Goal: Information Seeking & Learning: Learn about a topic

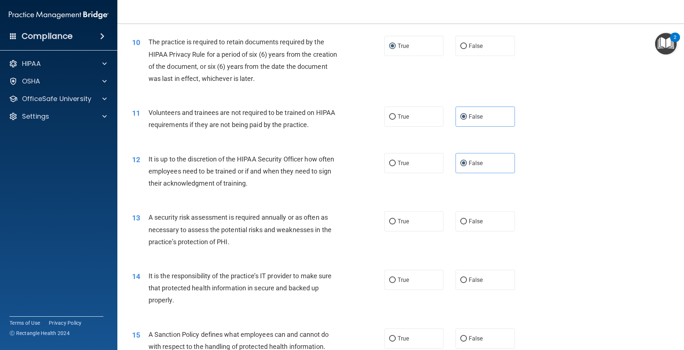
scroll to position [611, 0]
click at [402, 224] on span "True" at bounding box center [402, 220] width 11 height 7
click at [395, 224] on input "True" at bounding box center [392, 220] width 7 height 5
radio input "true"
click at [460, 282] on input "False" at bounding box center [463, 279] width 7 height 5
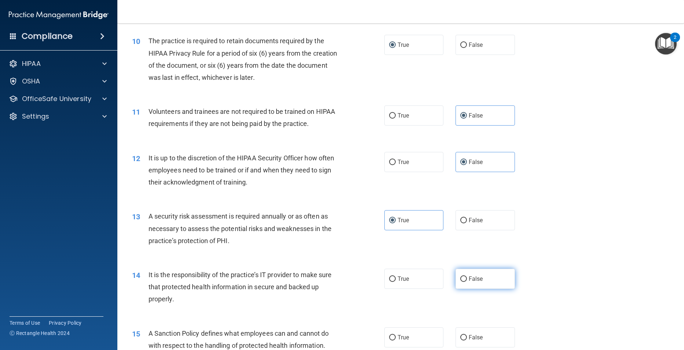
radio input "true"
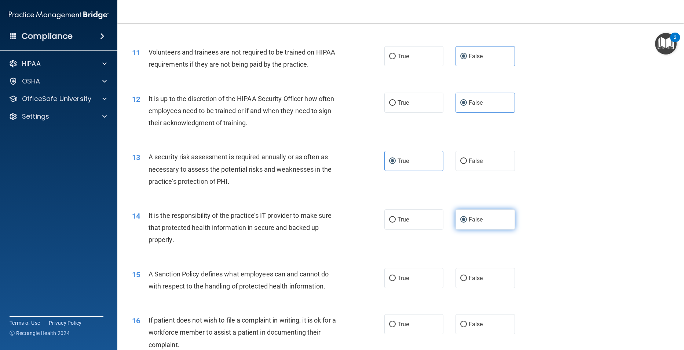
scroll to position [684, 0]
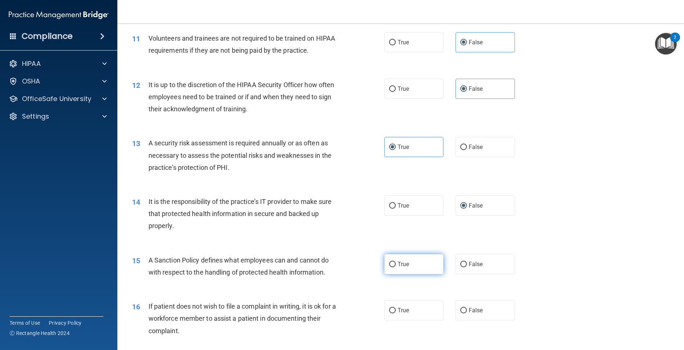
click at [392, 268] on input "True" at bounding box center [392, 264] width 7 height 5
radio input "true"
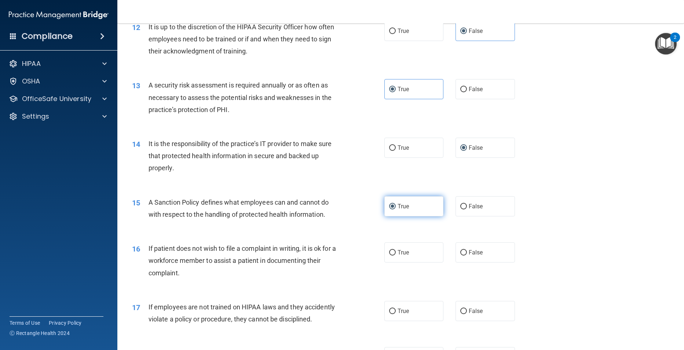
scroll to position [743, 0]
click at [391, 255] on input "True" at bounding box center [392, 252] width 7 height 5
radio input "true"
click at [460, 314] on input "False" at bounding box center [463, 310] width 7 height 5
radio input "true"
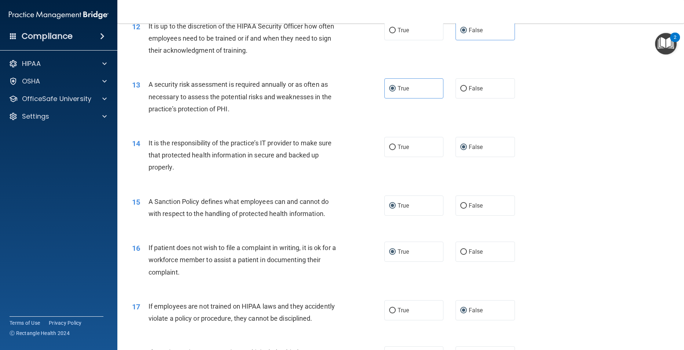
click at [555, 323] on div "17 If employees are not trained on HIPAA laws and they accidently violate a pol…" at bounding box center [400, 314] width 548 height 46
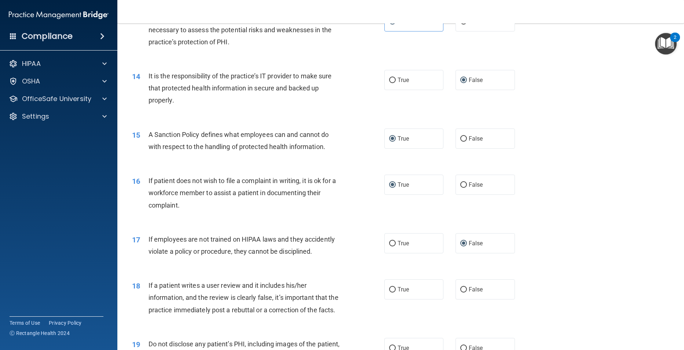
scroll to position [816, 0]
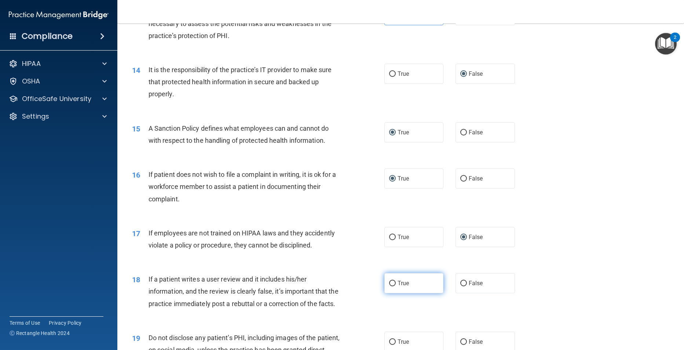
click at [393, 294] on label "True" at bounding box center [413, 283] width 59 height 20
click at [393, 287] on input "True" at bounding box center [392, 283] width 7 height 5
radio input "true"
click at [491, 323] on div "18 If a patient writes a user review and it includes his/her information, and t…" at bounding box center [400, 293] width 548 height 59
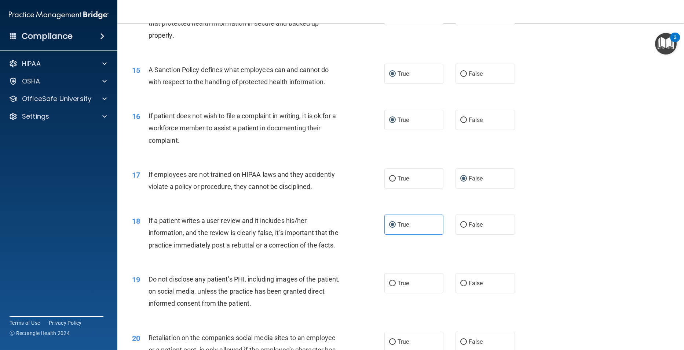
scroll to position [889, 0]
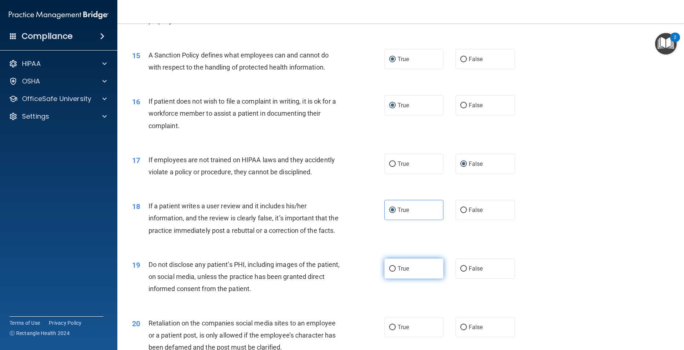
click at [397, 272] on span "True" at bounding box center [402, 268] width 11 height 7
click at [395, 272] on input "True" at bounding box center [392, 268] width 7 height 5
radio input "true"
click at [543, 308] on div "19 Do not disclose any patient’s PHI, including images of the patient, on socia…" at bounding box center [400, 279] width 548 height 59
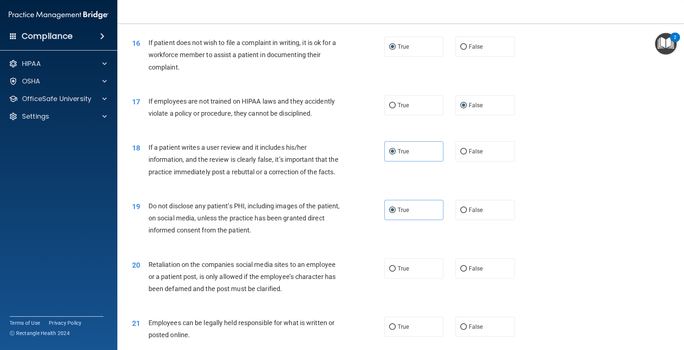
scroll to position [962, 0]
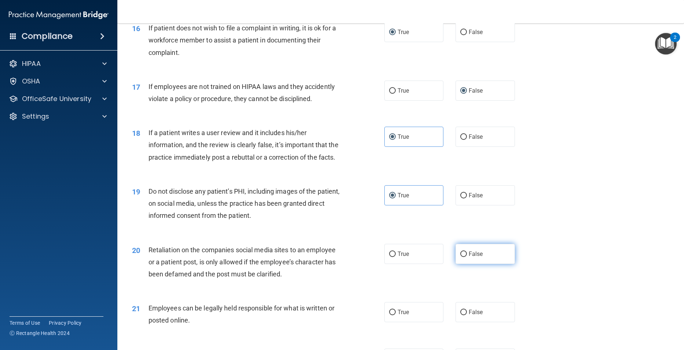
click at [460, 257] on input "False" at bounding box center [463, 254] width 7 height 5
radio input "true"
click at [389, 316] on input "True" at bounding box center [392, 312] width 7 height 5
radio input "true"
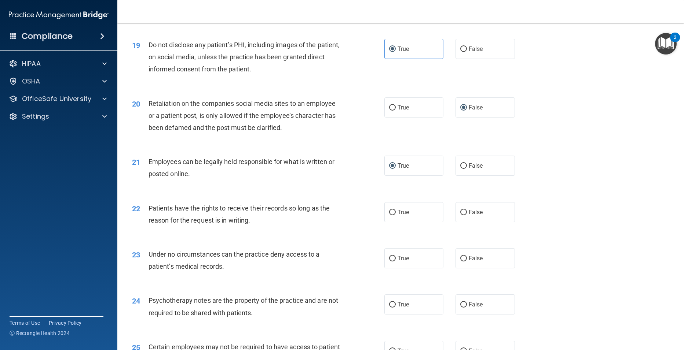
scroll to position [1124, 0]
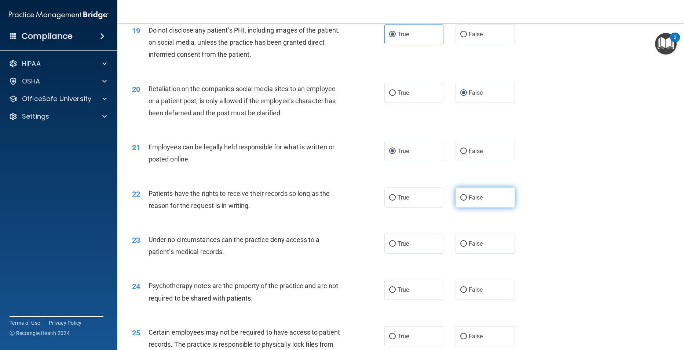
click at [460, 201] on input "False" at bounding box center [463, 197] width 7 height 5
radio input "true"
click at [460, 247] on input "False" at bounding box center [463, 244] width 7 height 5
radio input "true"
click at [464, 300] on label "False" at bounding box center [484, 290] width 59 height 20
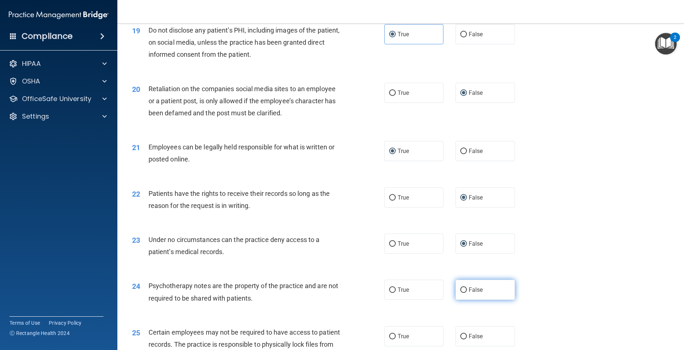
click at [464, 293] on input "False" at bounding box center [463, 290] width 7 height 5
radio input "true"
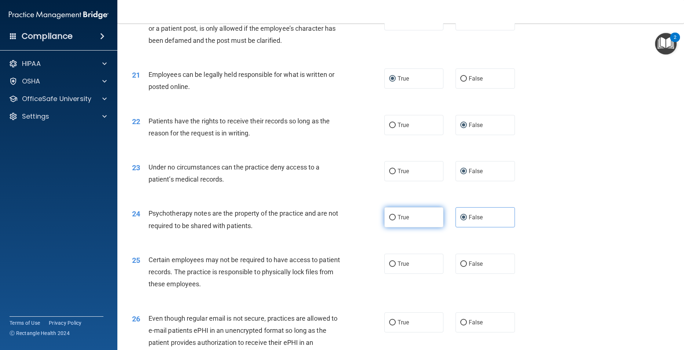
scroll to position [1197, 0]
click at [478, 267] on span "False" at bounding box center [475, 263] width 14 height 7
click at [467, 266] on input "False" at bounding box center [463, 263] width 7 height 5
radio input "true"
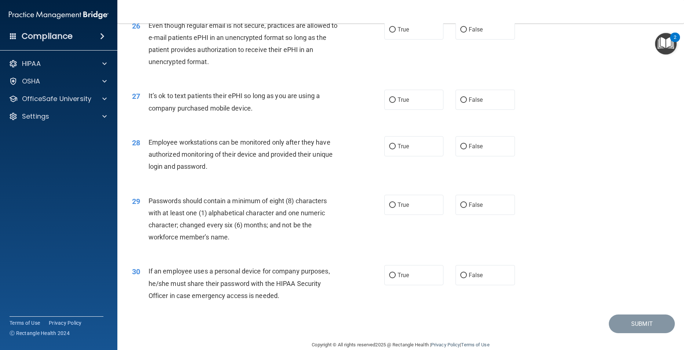
scroll to position [1490, 0]
click at [419, 39] on label "True" at bounding box center [413, 29] width 59 height 20
click at [395, 32] on input "True" at bounding box center [392, 28] width 7 height 5
radio input "true"
click at [463, 102] on input "False" at bounding box center [463, 99] width 7 height 5
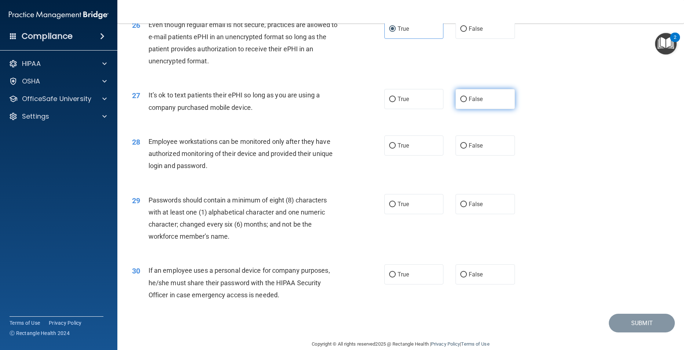
radio input "true"
click at [460, 149] on input "False" at bounding box center [463, 145] width 7 height 5
radio input "true"
click at [390, 207] on input "True" at bounding box center [392, 204] width 7 height 5
radio input "true"
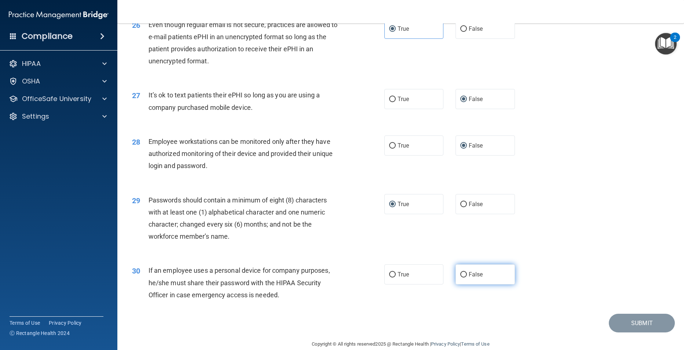
click at [460, 278] on input "False" at bounding box center [463, 274] width 7 height 5
radio input "true"
click at [636, 333] on button "Submit" at bounding box center [641, 323] width 66 height 19
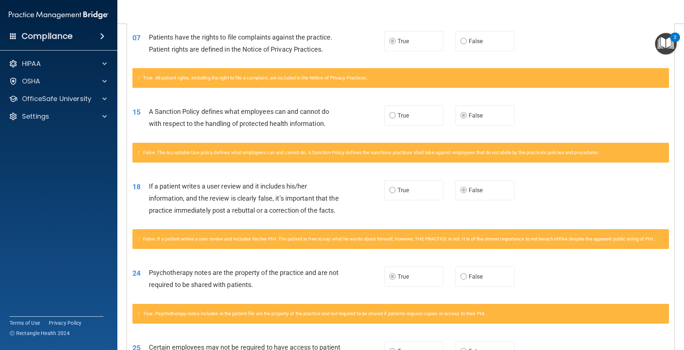
scroll to position [301, 0]
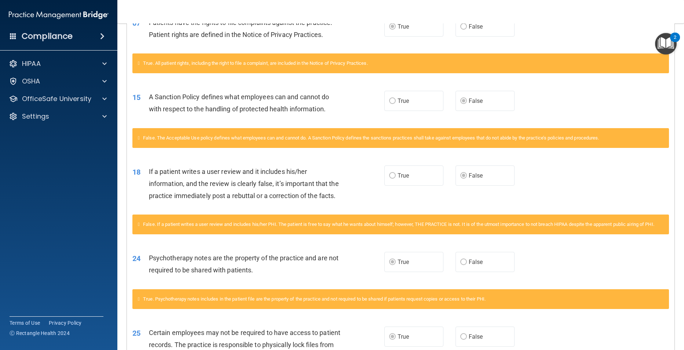
click at [102, 36] on span at bounding box center [102, 36] width 4 height 9
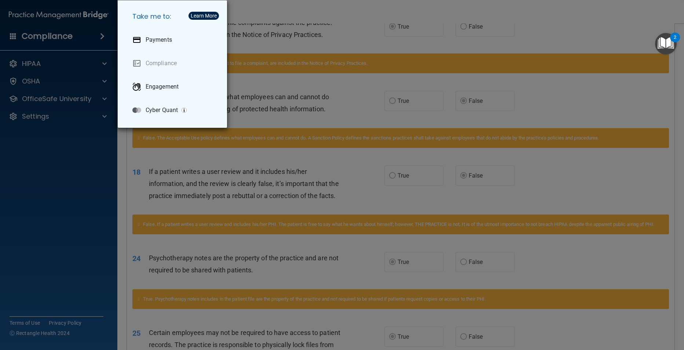
click at [58, 36] on div "Take me to: Payments Compliance Engagement Cyber Quant" at bounding box center [342, 175] width 684 height 350
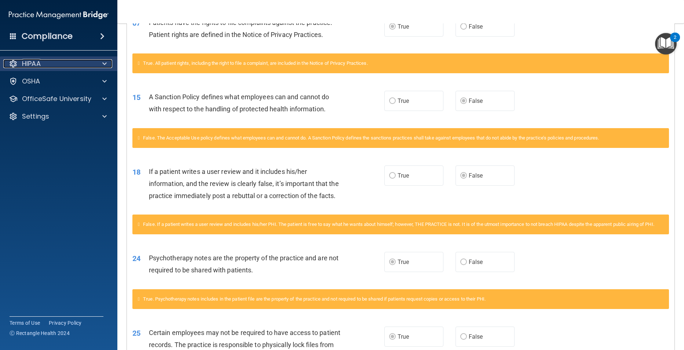
click at [105, 64] on span at bounding box center [104, 63] width 4 height 9
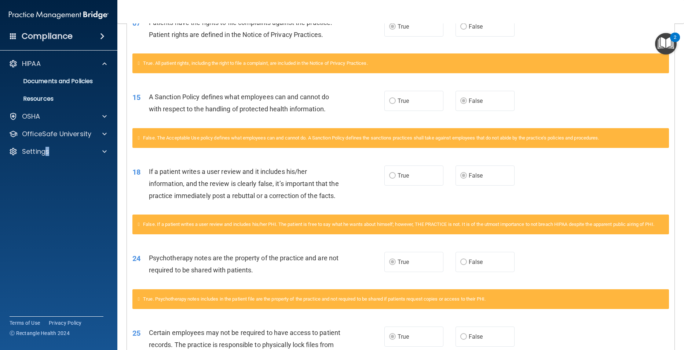
click at [48, 218] on accordion "HIPAA Documents and Policies Report an Incident Business Associates Emergency P…" at bounding box center [59, 155] width 118 height 202
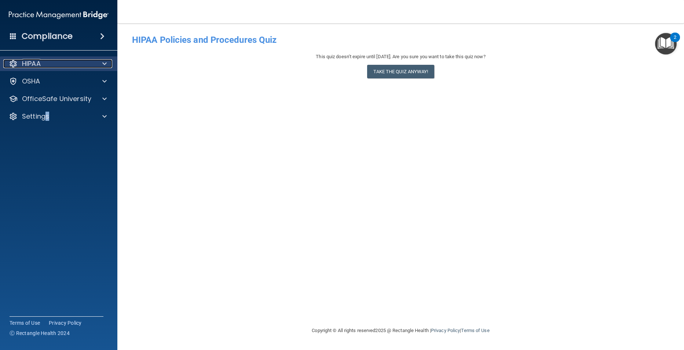
click at [105, 64] on span at bounding box center [104, 63] width 4 height 9
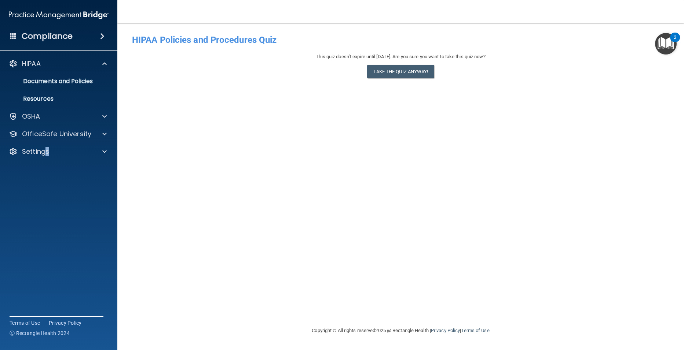
click at [98, 14] on img at bounding box center [59, 15] width 100 height 15
click at [101, 37] on span at bounding box center [102, 36] width 4 height 9
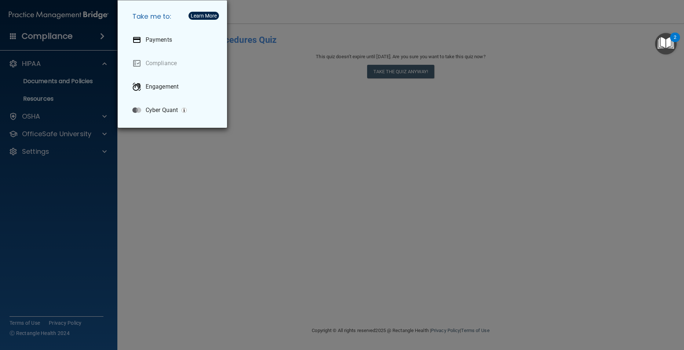
click at [135, 151] on div "Take me to: Payments Compliance Engagement Cyber Quant" at bounding box center [342, 175] width 684 height 350
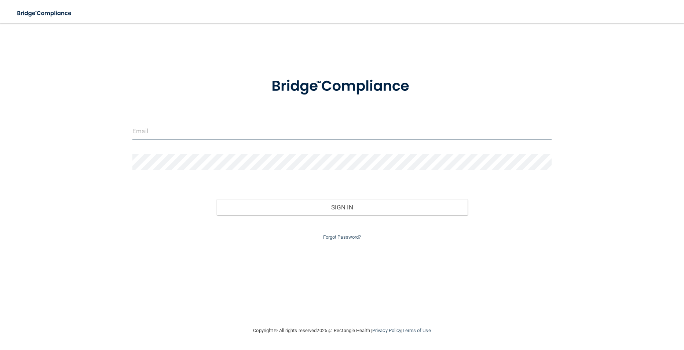
click at [157, 132] on input "email" at bounding box center [341, 131] width 419 height 16
type input "[EMAIL_ADDRESS][DOMAIN_NAME]"
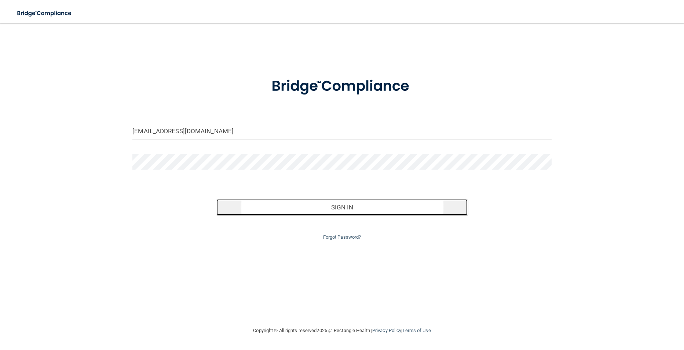
click at [360, 211] on button "Sign In" at bounding box center [341, 207] width 251 height 16
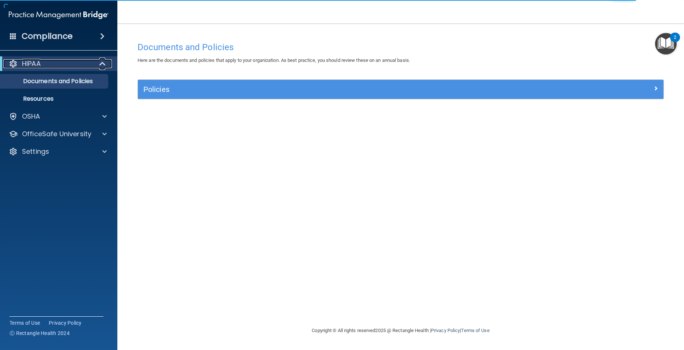
click at [104, 64] on span at bounding box center [103, 63] width 6 height 9
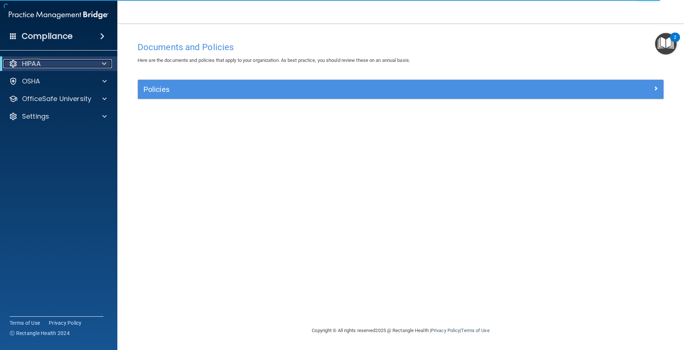
click at [104, 64] on span at bounding box center [104, 63] width 4 height 9
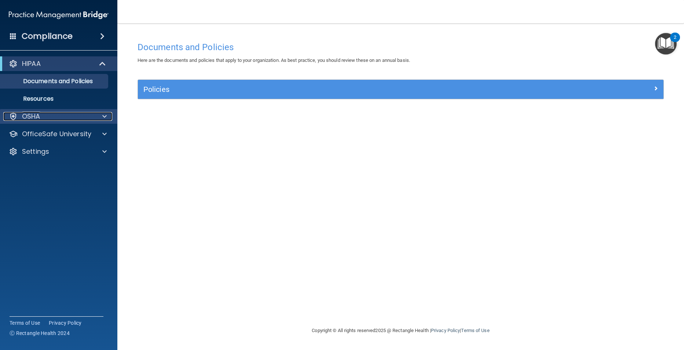
click at [104, 117] on span at bounding box center [104, 116] width 4 height 9
click at [53, 97] on p "Resources" at bounding box center [55, 98] width 100 height 7
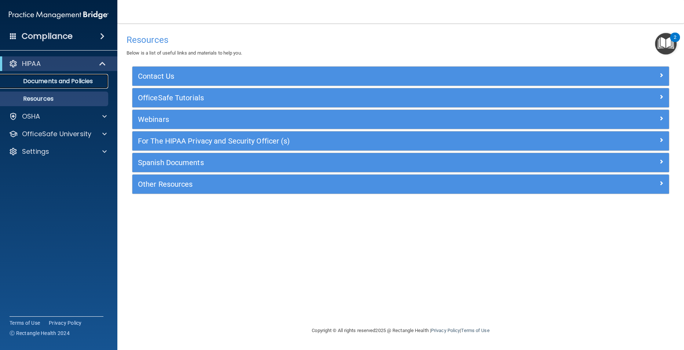
click at [53, 81] on p "Documents and Policies" at bounding box center [55, 81] width 100 height 7
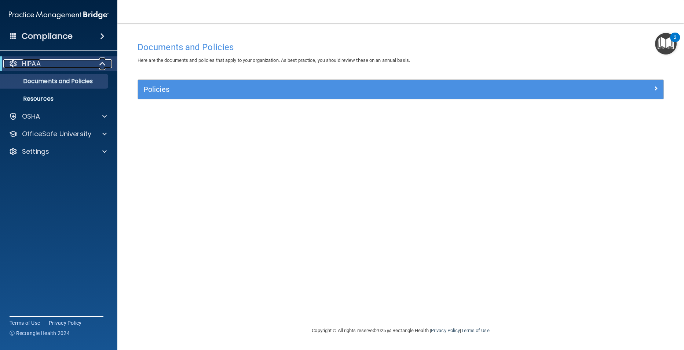
click at [100, 64] on span at bounding box center [103, 63] width 6 height 9
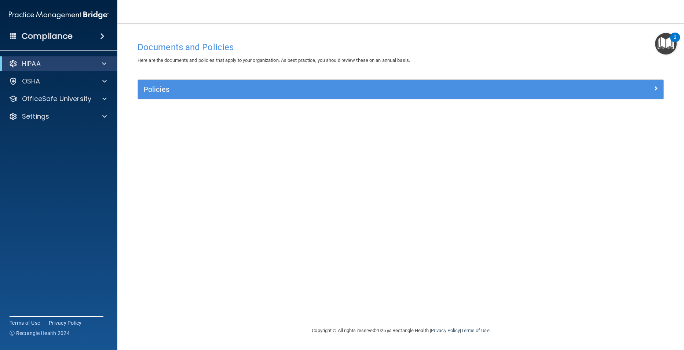
click at [102, 36] on span at bounding box center [102, 36] width 4 height 9
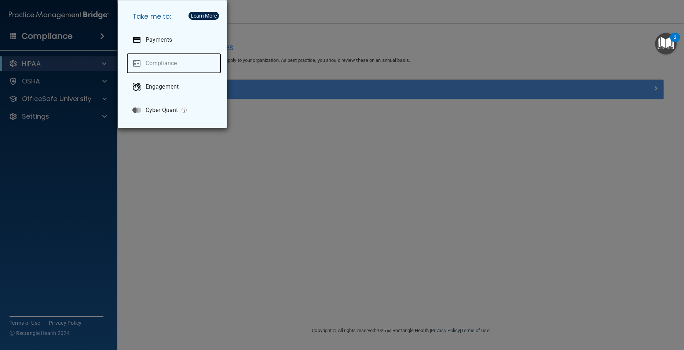
click at [162, 64] on link "Compliance" at bounding box center [173, 63] width 95 height 21
click at [163, 62] on link "Compliance" at bounding box center [173, 63] width 95 height 21
click at [26, 155] on div "Take me to: Payments Compliance Engagement Cyber Quant" at bounding box center [342, 175] width 684 height 350
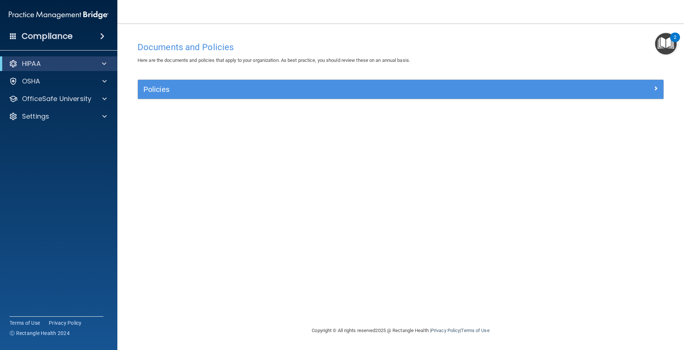
click at [103, 37] on span at bounding box center [102, 36] width 4 height 9
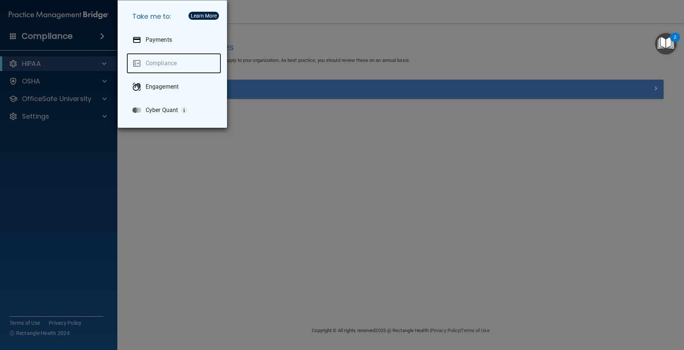
click at [136, 66] on link "Compliance" at bounding box center [173, 63] width 95 height 21
click at [136, 64] on link "Compliance" at bounding box center [173, 63] width 95 height 21
click at [204, 15] on div "Learn More" at bounding box center [204, 15] width 26 height 5
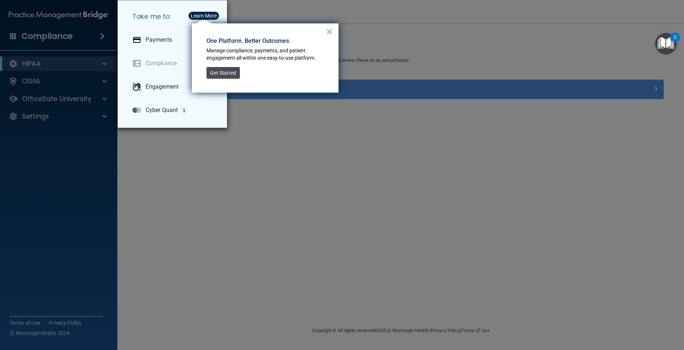
click at [213, 74] on button "Get Started" at bounding box center [222, 73] width 33 height 12
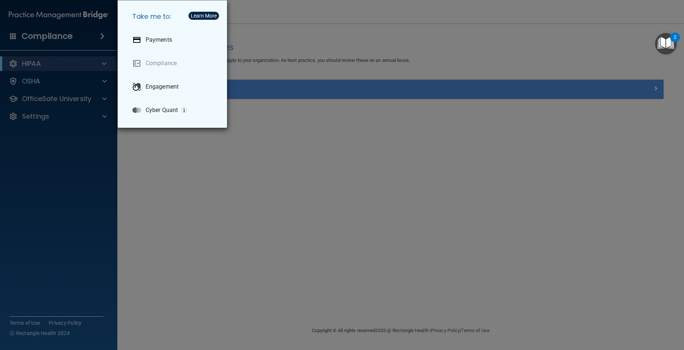
click at [71, 132] on div "Take me to: Payments Compliance Engagement Cyber Quant" at bounding box center [342, 175] width 684 height 350
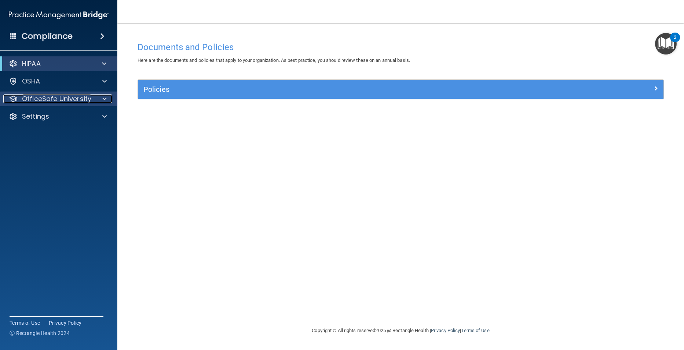
click at [94, 99] on div at bounding box center [103, 99] width 18 height 9
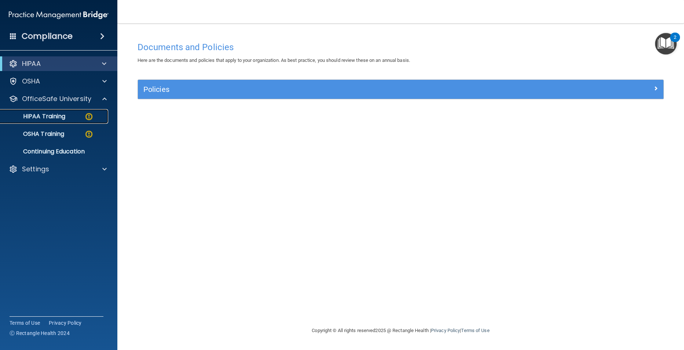
click at [49, 116] on p "HIPAA Training" at bounding box center [35, 116] width 60 height 7
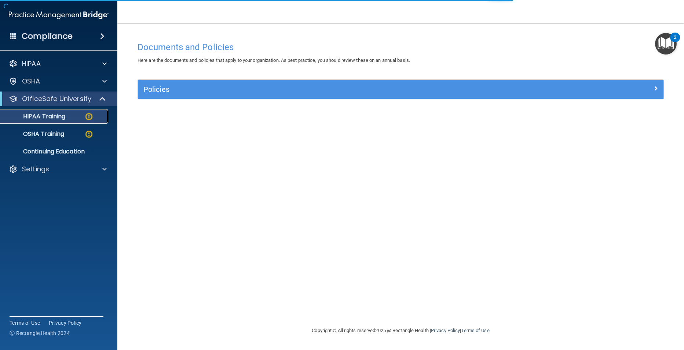
click at [49, 116] on p "HIPAA Training" at bounding box center [35, 116] width 60 height 7
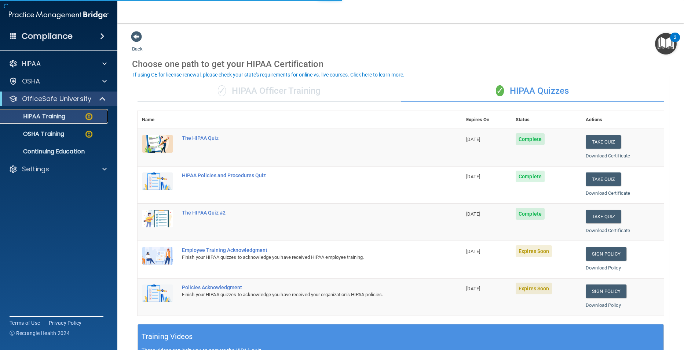
click at [49, 116] on p "HIPAA Training" at bounding box center [35, 116] width 60 height 7
click at [535, 251] on span "Expires Soon" at bounding box center [533, 252] width 36 height 12
click at [480, 250] on span "[DATE]" at bounding box center [473, 251] width 14 height 5
click at [479, 252] on span "[DATE]" at bounding box center [473, 251] width 14 height 5
click at [523, 247] on span "Expires Soon" at bounding box center [533, 252] width 36 height 12
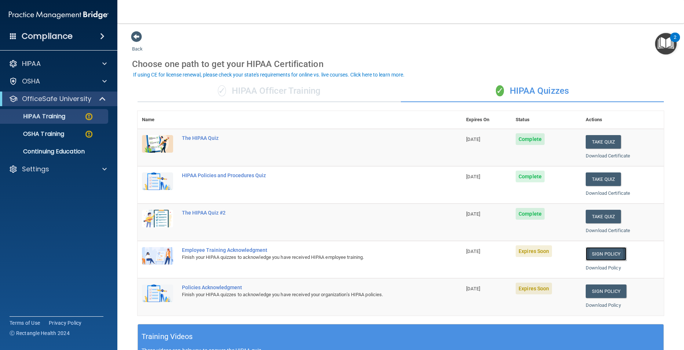
click at [587, 253] on link "Sign Policy" at bounding box center [605, 254] width 41 height 14
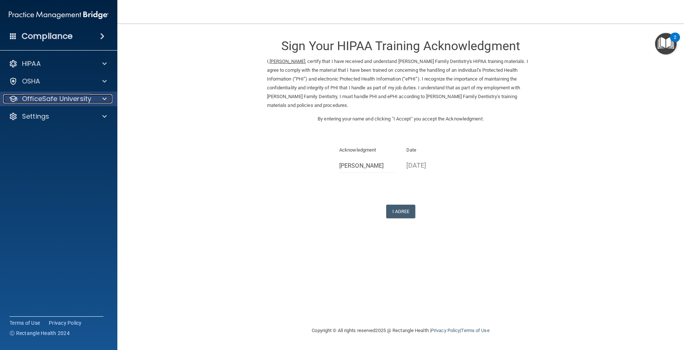
click at [89, 97] on p "OfficeSafe University" at bounding box center [56, 99] width 69 height 9
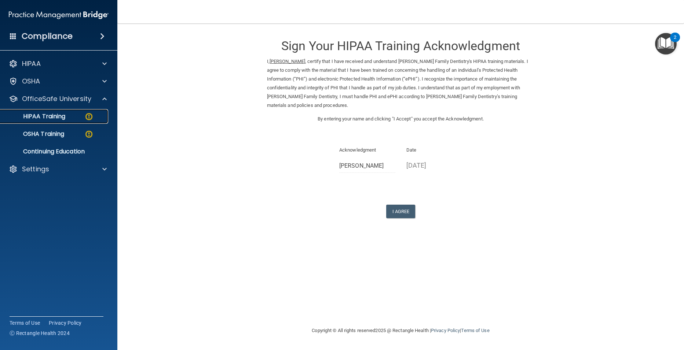
click at [65, 113] on p "HIPAA Training" at bounding box center [35, 116] width 60 height 7
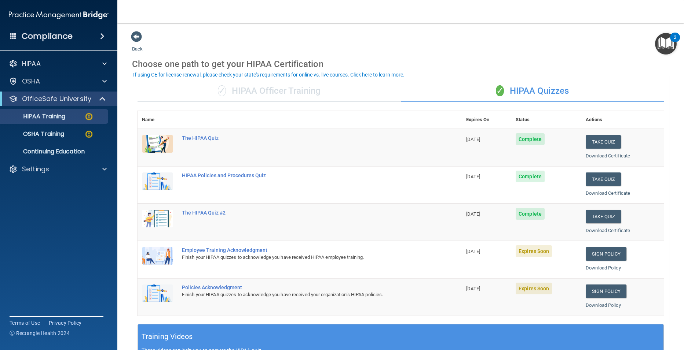
click at [471, 252] on span "[DATE]" at bounding box center [473, 251] width 14 height 5
drag, startPoint x: 527, startPoint y: 251, endPoint x: 533, endPoint y: 252, distance: 6.2
click at [533, 252] on span "Expires Soon" at bounding box center [533, 252] width 36 height 12
click at [535, 252] on span "Expires Soon" at bounding box center [533, 252] width 36 height 12
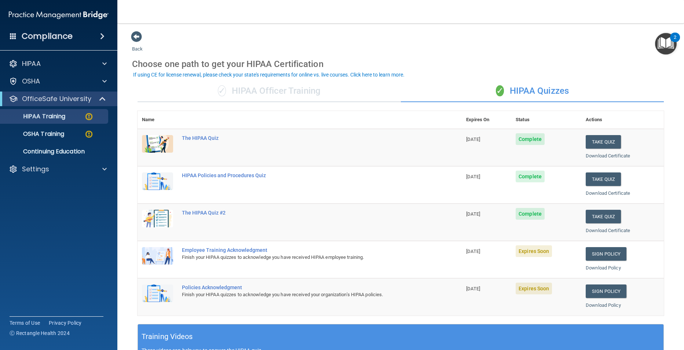
drag, startPoint x: 535, startPoint y: 252, endPoint x: 478, endPoint y: 253, distance: 56.8
click at [478, 253] on span "[DATE]" at bounding box center [473, 251] width 14 height 5
click at [208, 246] on td "Employee Training Acknowledgment Finish your HIPAA quizzes to acknowledge you h…" at bounding box center [319, 259] width 284 height 37
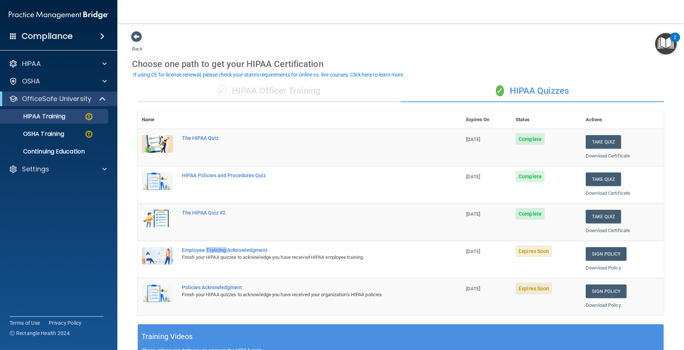
click at [208, 246] on td "Employee Training Acknowledgment Finish your HIPAA quizzes to acknowledge you h…" at bounding box center [319, 259] width 284 height 37
drag, startPoint x: 208, startPoint y: 246, endPoint x: 159, endPoint y: 255, distance: 50.0
click at [159, 255] on img at bounding box center [157, 256] width 31 height 18
click at [598, 253] on link "Sign Policy" at bounding box center [605, 254] width 41 height 14
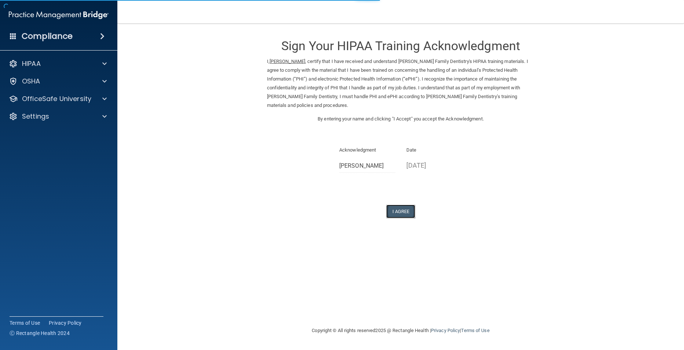
click at [394, 205] on button "I Agree" at bounding box center [400, 212] width 29 height 14
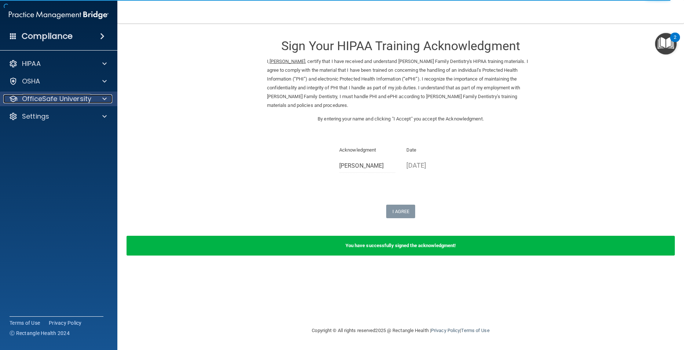
click at [89, 97] on p "OfficeSafe University" at bounding box center [56, 99] width 69 height 9
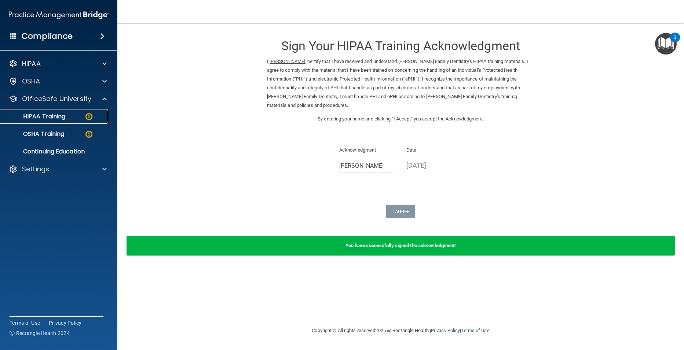
click at [65, 116] on p "HIPAA Training" at bounding box center [35, 116] width 60 height 7
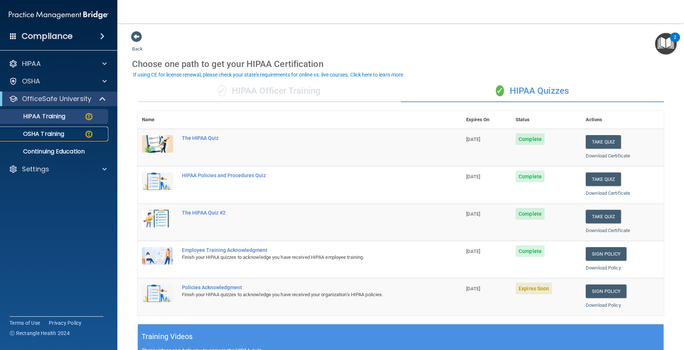
click at [88, 134] on img at bounding box center [88, 134] width 9 height 9
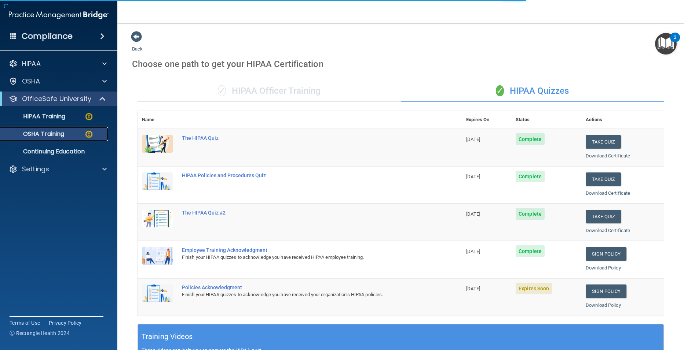
click at [88, 134] on img at bounding box center [88, 134] width 9 height 9
click at [43, 134] on p "OSHA Training" at bounding box center [34, 133] width 59 height 7
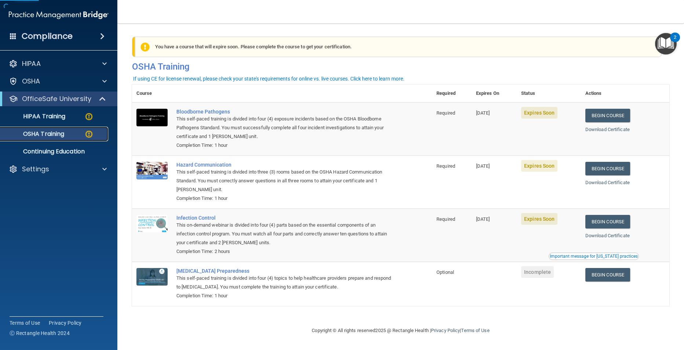
click at [43, 134] on p "OSHA Training" at bounding box center [34, 133] width 59 height 7
click at [618, 115] on link "Begin Course" at bounding box center [607, 116] width 45 height 14
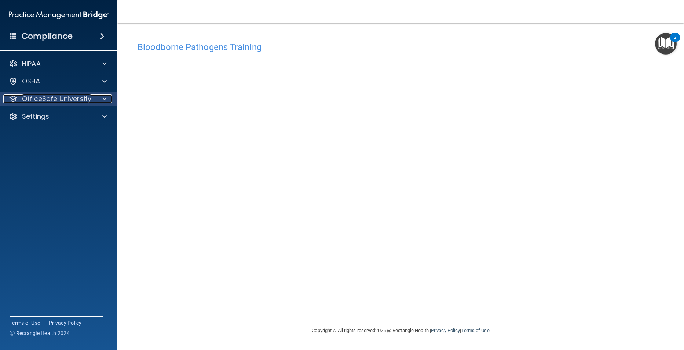
click at [88, 100] on p "OfficeSafe University" at bounding box center [56, 99] width 69 height 9
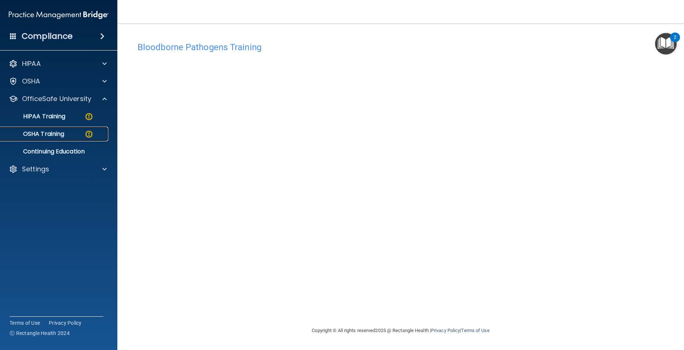
click at [71, 132] on div "OSHA Training" at bounding box center [55, 133] width 100 height 7
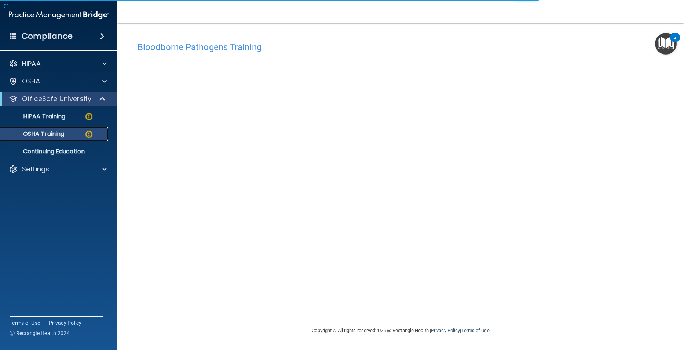
click at [60, 132] on p "OSHA Training" at bounding box center [34, 133] width 59 height 7
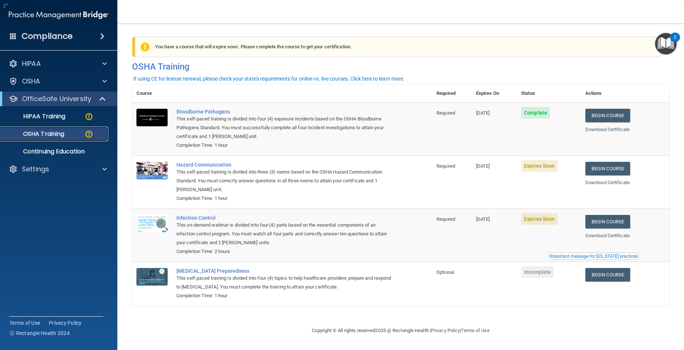
click at [86, 133] on img at bounding box center [88, 134] width 9 height 9
click at [529, 164] on span "Expires Soon" at bounding box center [539, 166] width 36 height 12
click at [490, 168] on span "[DATE]" at bounding box center [483, 165] width 14 height 5
click at [447, 167] on span "Required" at bounding box center [445, 165] width 19 height 5
click at [540, 166] on span "Expires Soon" at bounding box center [539, 166] width 36 height 12
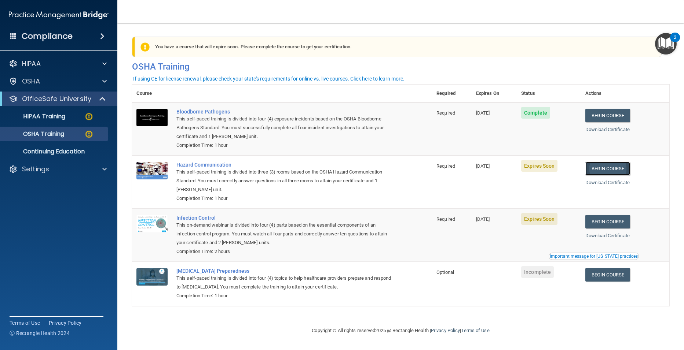
click at [618, 166] on link "Begin Course" at bounding box center [607, 169] width 45 height 14
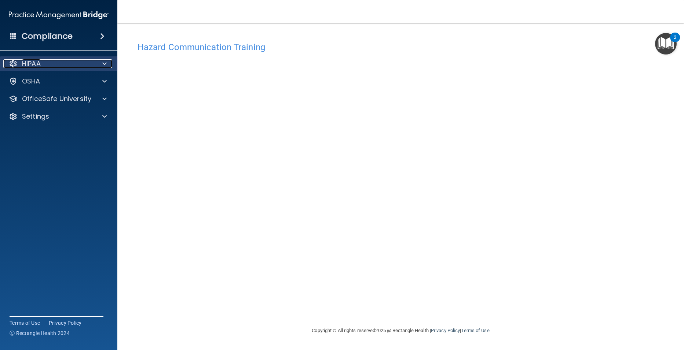
click at [106, 62] on span at bounding box center [104, 63] width 4 height 9
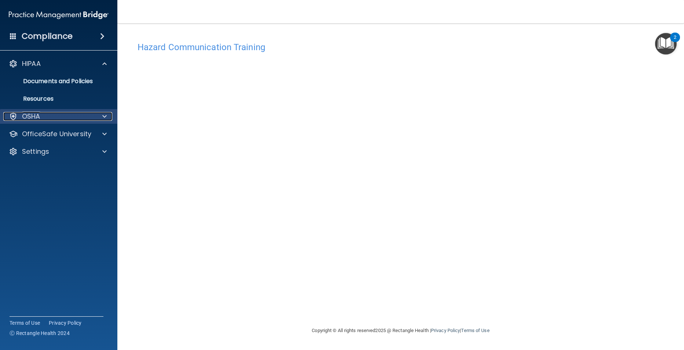
click at [107, 117] on div at bounding box center [103, 116] width 18 height 9
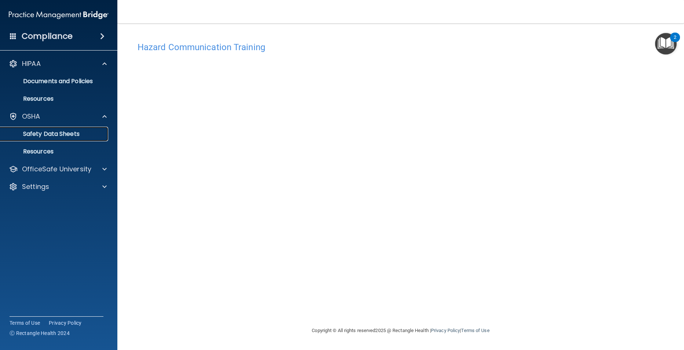
click at [52, 130] on p "Safety Data Sheets" at bounding box center [55, 133] width 100 height 7
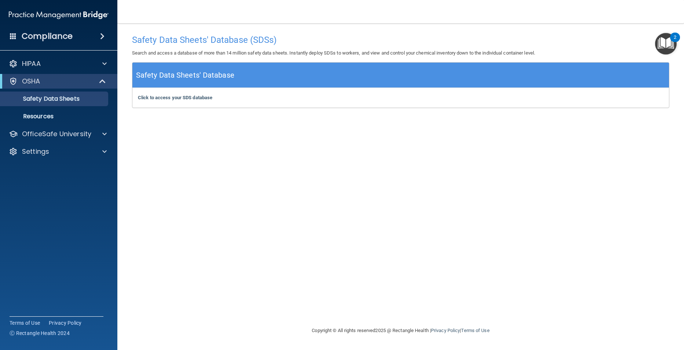
click at [102, 37] on span at bounding box center [102, 36] width 4 height 9
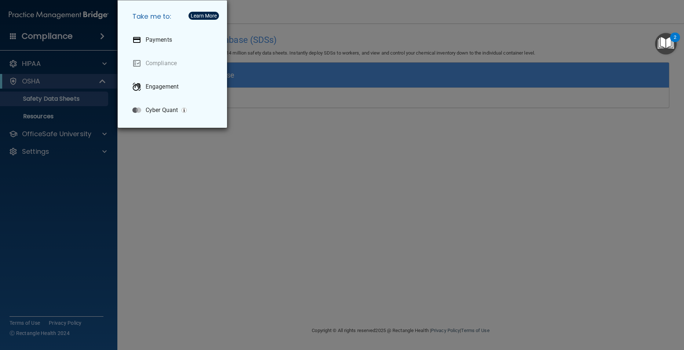
click at [79, 59] on div "Take me to: Payments Compliance Engagement Cyber Quant" at bounding box center [342, 175] width 684 height 350
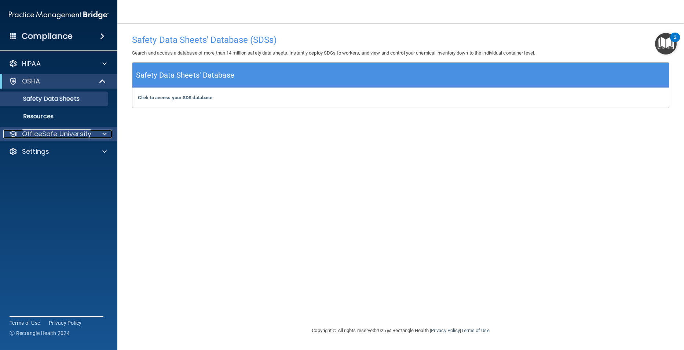
click at [107, 132] on div at bounding box center [103, 134] width 18 height 9
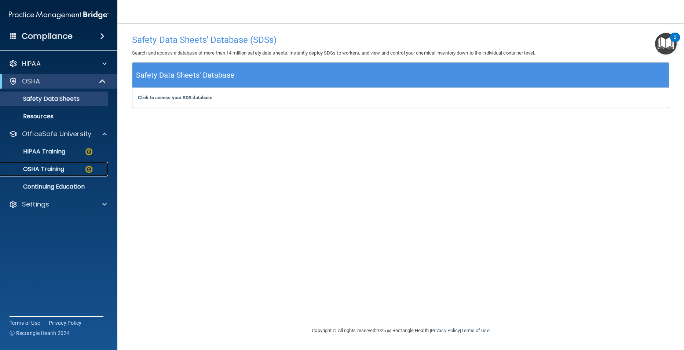
click at [50, 166] on p "OSHA Training" at bounding box center [34, 169] width 59 height 7
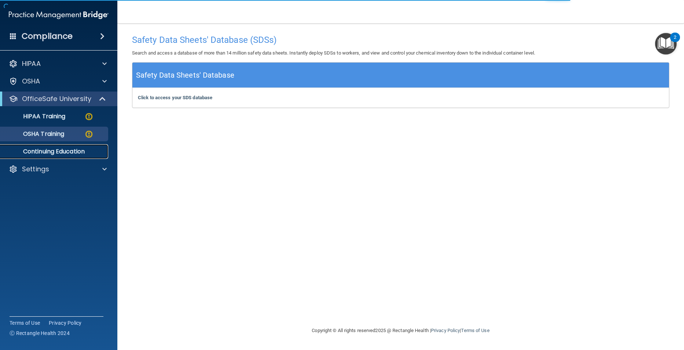
click at [78, 150] on p "Continuing Education" at bounding box center [55, 151] width 100 height 7
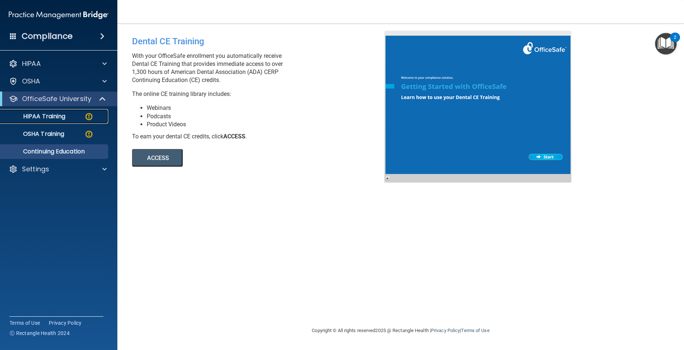
click at [87, 118] on img at bounding box center [88, 116] width 9 height 9
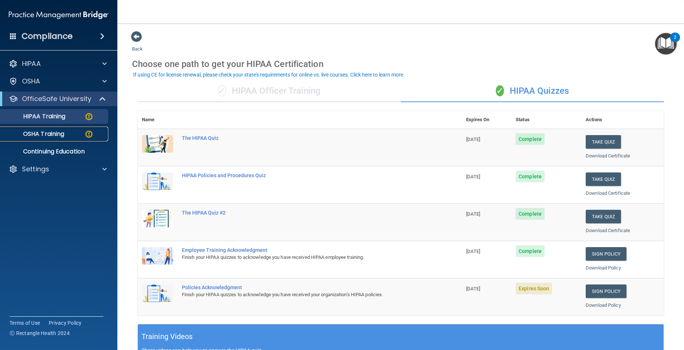
click at [52, 134] on p "OSHA Training" at bounding box center [34, 133] width 59 height 7
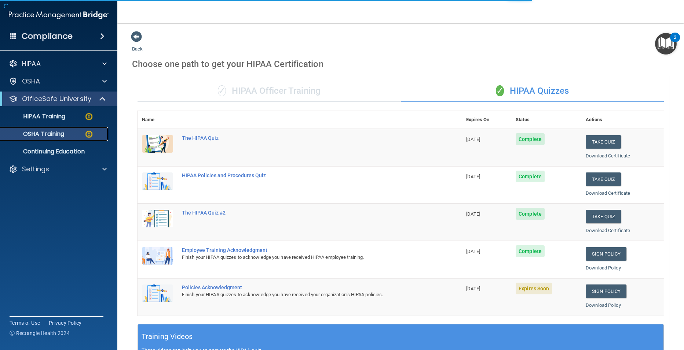
click at [60, 133] on p "OSHA Training" at bounding box center [34, 133] width 59 height 7
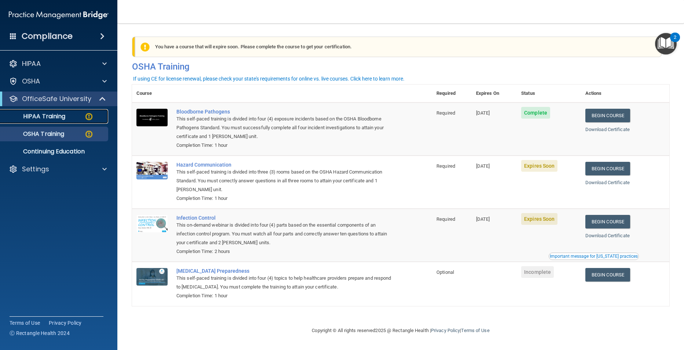
click at [62, 113] on p "HIPAA Training" at bounding box center [35, 116] width 60 height 7
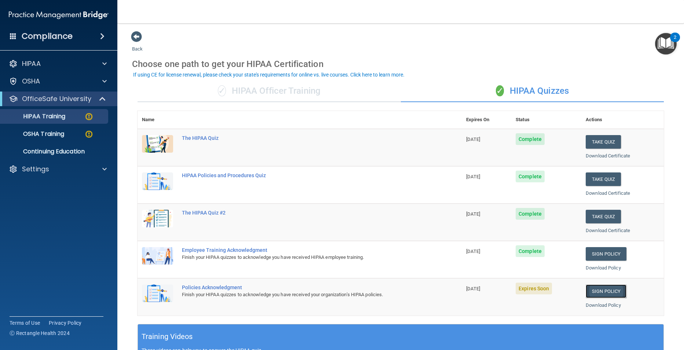
click at [601, 294] on link "Sign Policy" at bounding box center [605, 292] width 41 height 14
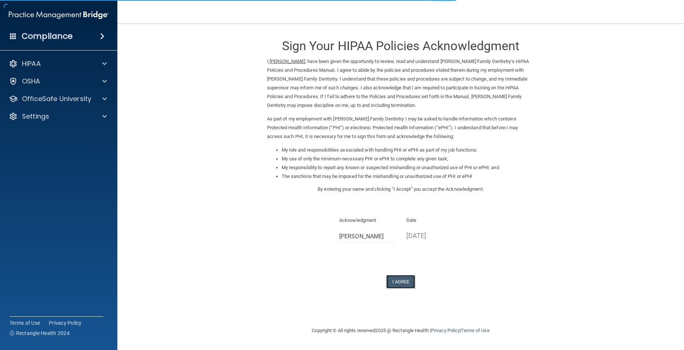
click at [400, 284] on button "I Agree" at bounding box center [400, 282] width 29 height 14
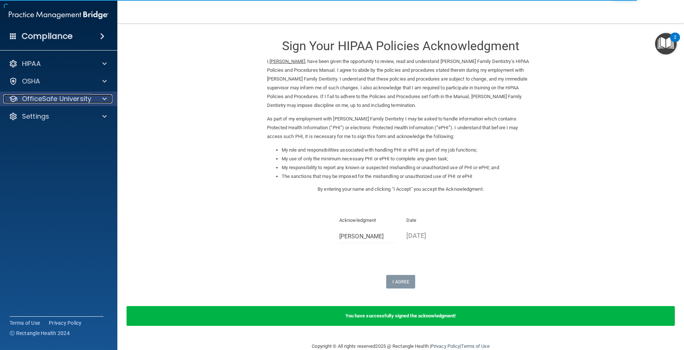
click at [104, 99] on span at bounding box center [104, 99] width 4 height 9
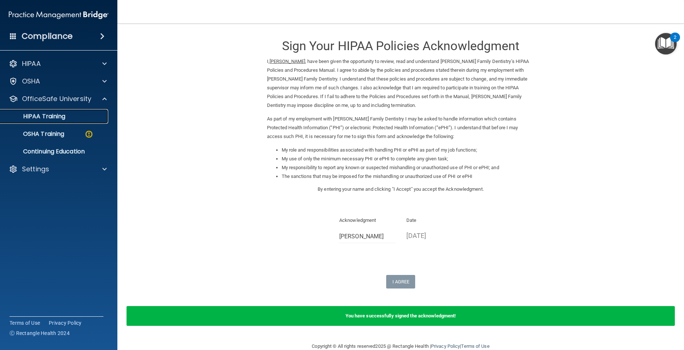
click at [64, 118] on p "HIPAA Training" at bounding box center [35, 116] width 60 height 7
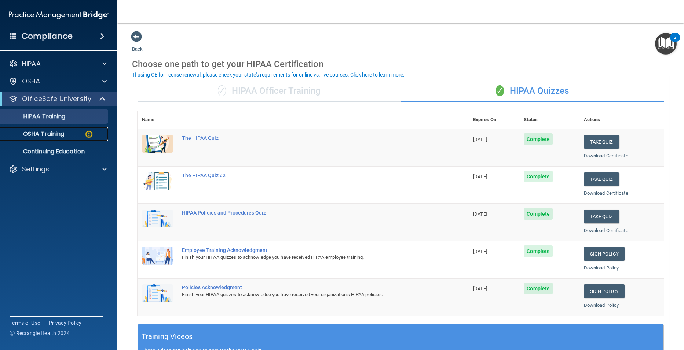
click at [60, 129] on link "OSHA Training" at bounding box center [50, 134] width 115 height 15
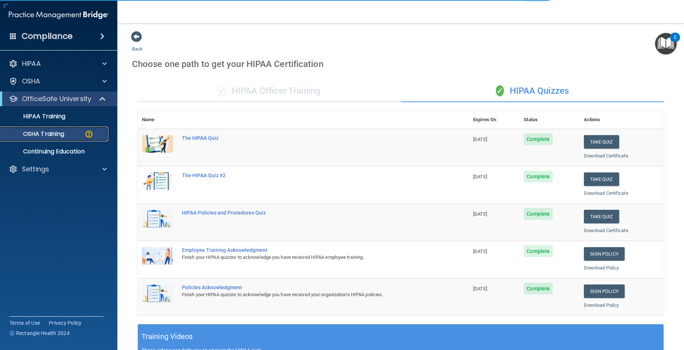
click at [64, 134] on p "OSHA Training" at bounding box center [34, 133] width 59 height 7
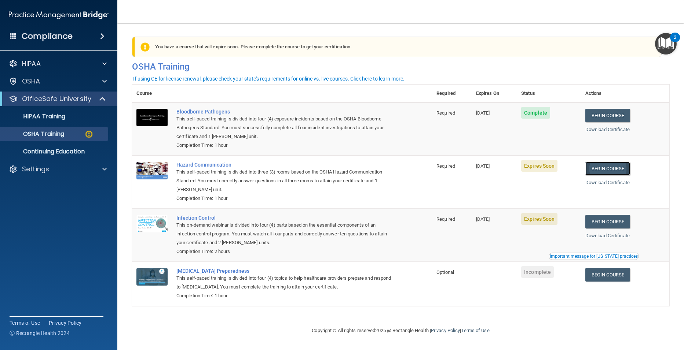
click at [597, 169] on link "Begin Course" at bounding box center [607, 169] width 45 height 14
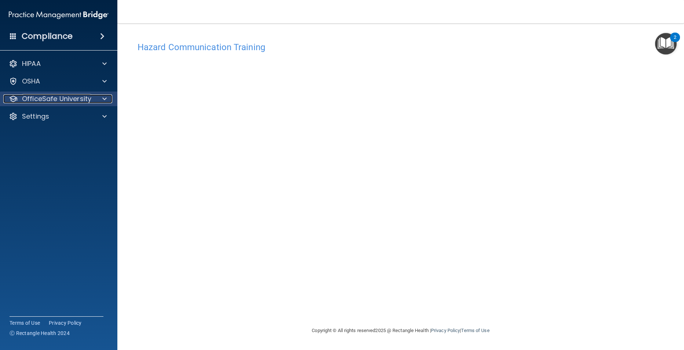
click at [106, 97] on span at bounding box center [104, 99] width 4 height 9
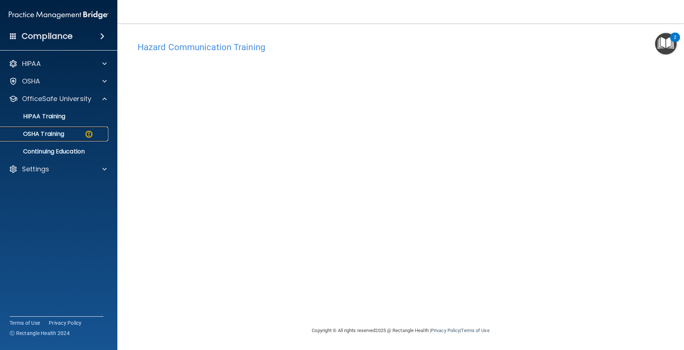
click at [58, 133] on p "OSHA Training" at bounding box center [34, 133] width 59 height 7
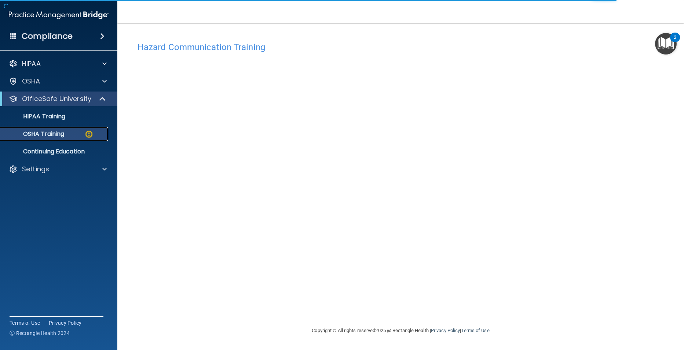
click at [86, 134] on img at bounding box center [88, 134] width 9 height 9
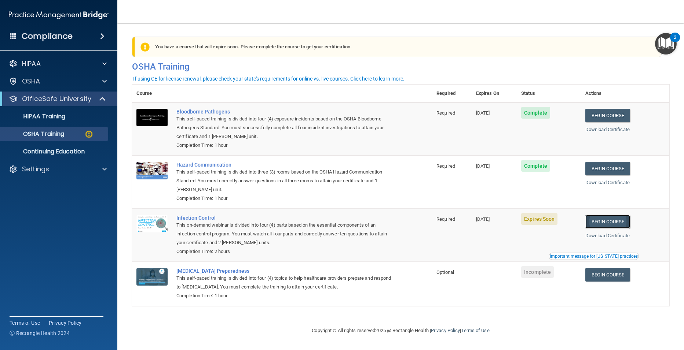
click at [618, 224] on link "Begin Course" at bounding box center [607, 222] width 45 height 14
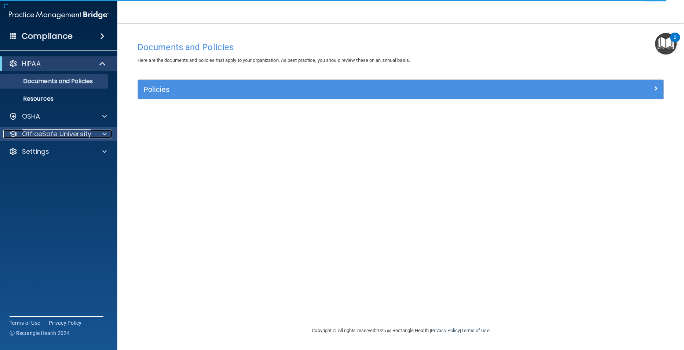
click at [99, 137] on div at bounding box center [103, 134] width 18 height 9
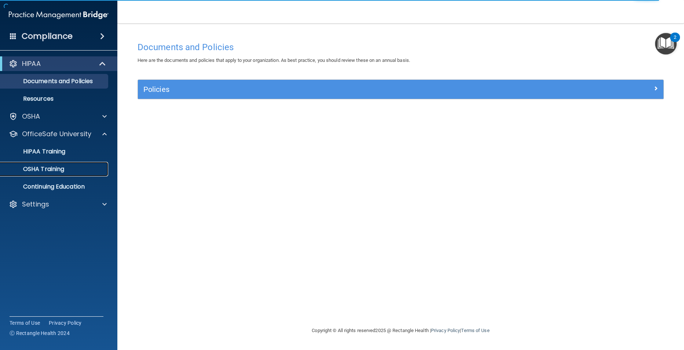
click at [69, 167] on div "OSHA Training" at bounding box center [55, 169] width 100 height 7
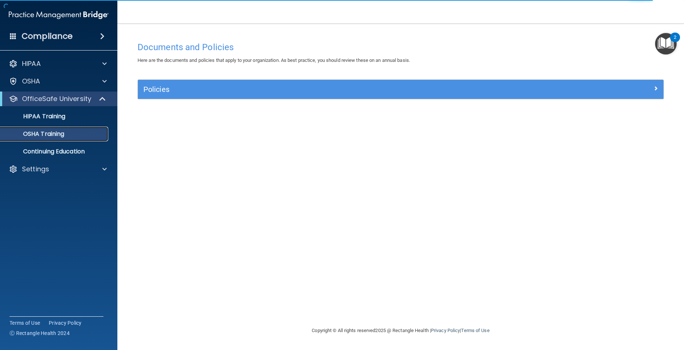
click at [61, 136] on p "OSHA Training" at bounding box center [34, 133] width 59 height 7
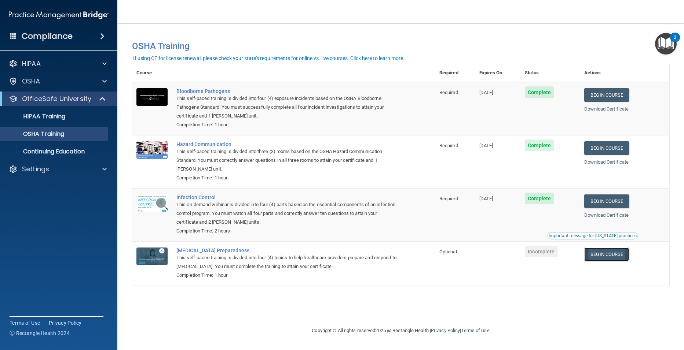
click at [622, 257] on link "Begin Course" at bounding box center [606, 255] width 45 height 14
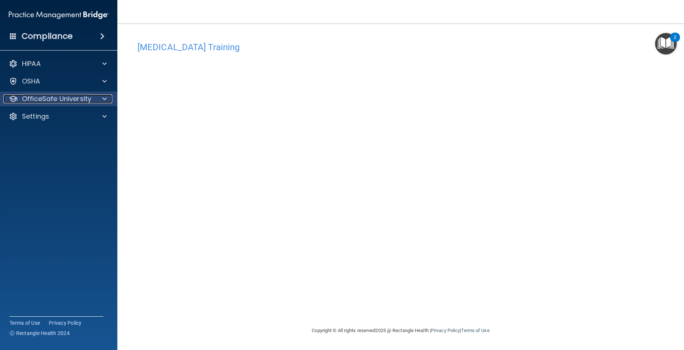
click at [103, 100] on span at bounding box center [104, 99] width 4 height 9
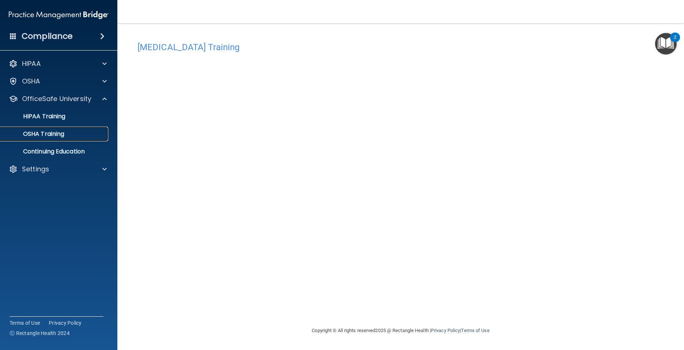
click at [72, 135] on div "OSHA Training" at bounding box center [55, 133] width 100 height 7
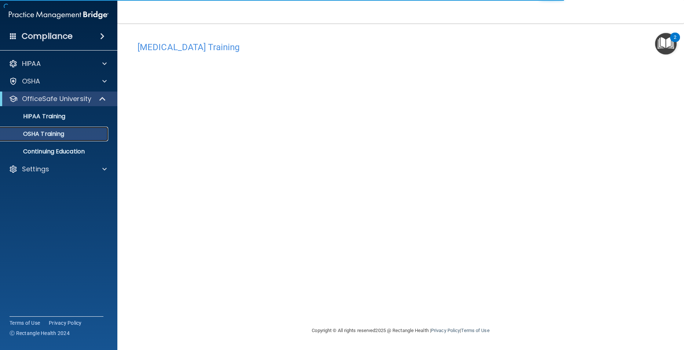
click at [56, 135] on p "OSHA Training" at bounding box center [34, 133] width 59 height 7
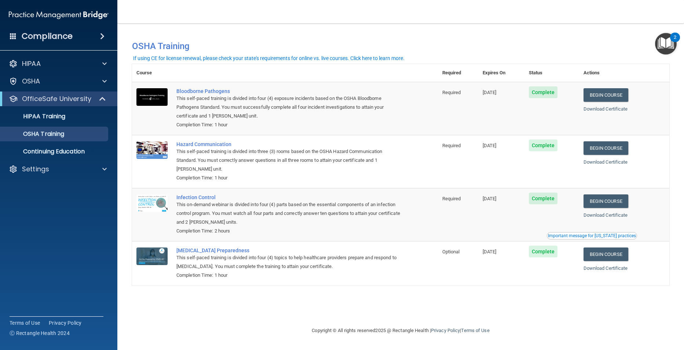
click at [650, 280] on td "Begin Course Download Certificate" at bounding box center [624, 264] width 90 height 44
click at [662, 286] on td "Begin Course Download Certificate" at bounding box center [624, 264] width 90 height 44
click at [663, 286] on td "Begin Course Download Certificate" at bounding box center [624, 264] width 90 height 44
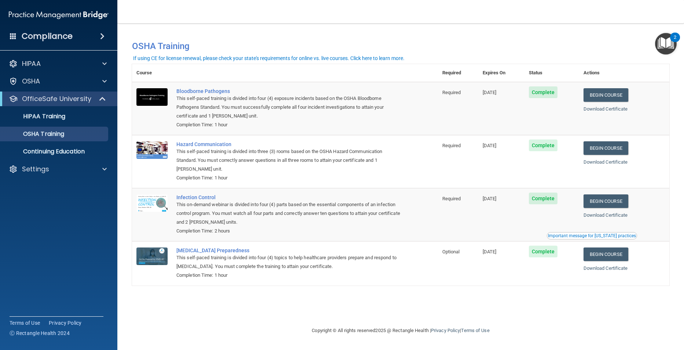
click at [663, 286] on td "Begin Course Download Certificate" at bounding box center [624, 264] width 90 height 44
